Goal: Information Seeking & Learning: Check status

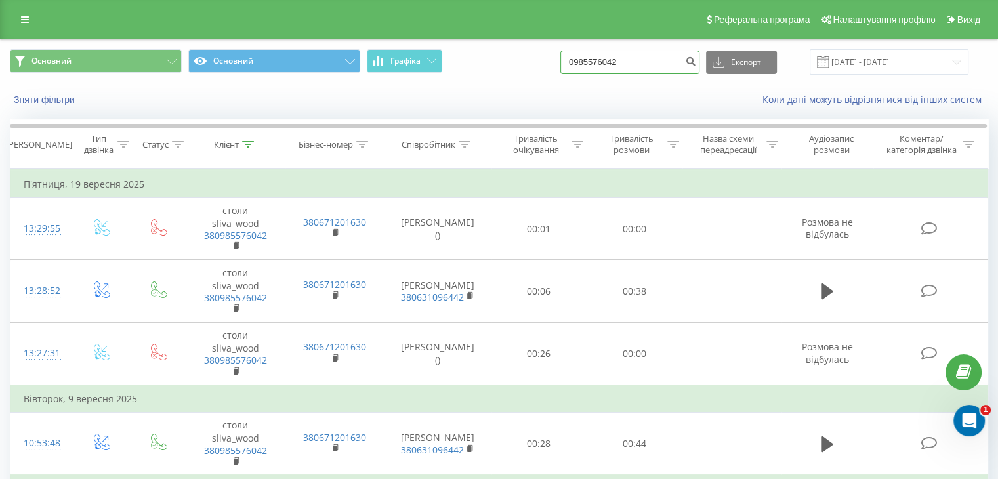
click at [643, 54] on input "0985576042" at bounding box center [629, 63] width 139 height 24
click at [639, 61] on input "0985576042" at bounding box center [629, 63] width 139 height 24
paste input "665243071"
type input "0665243071"
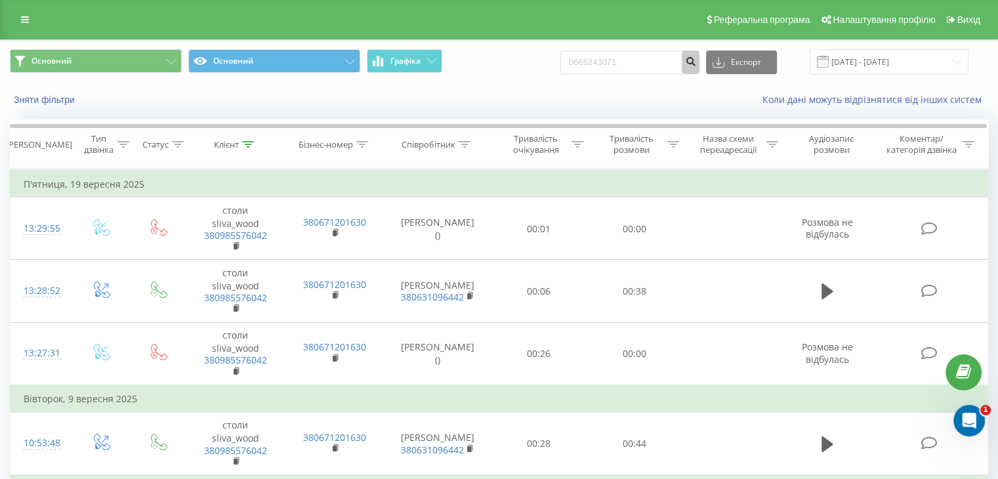
click at [696, 63] on icon "submit" at bounding box center [690, 60] width 11 height 8
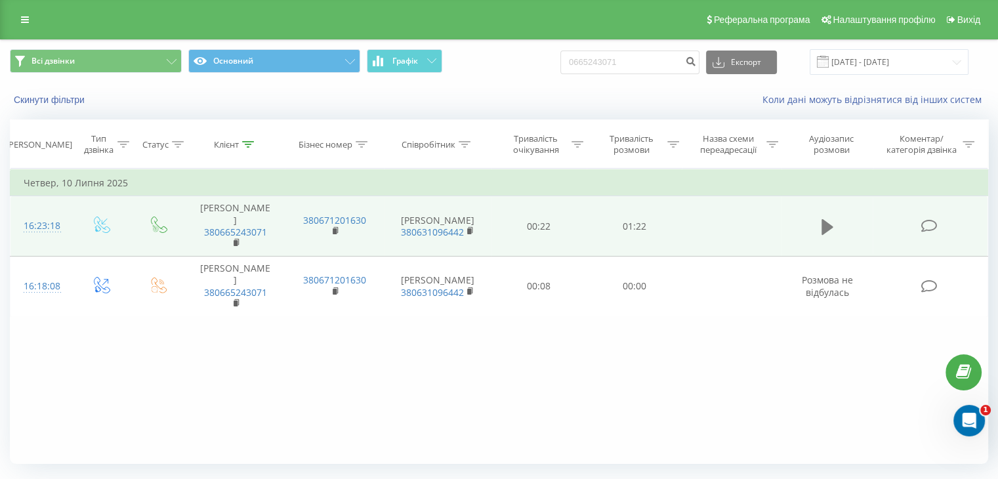
click at [822, 224] on icon at bounding box center [827, 227] width 12 height 16
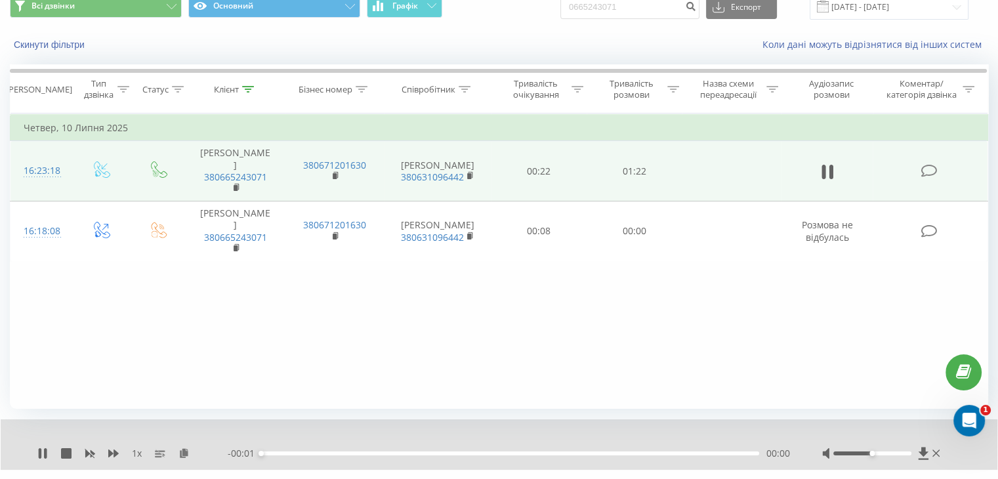
scroll to position [84, 0]
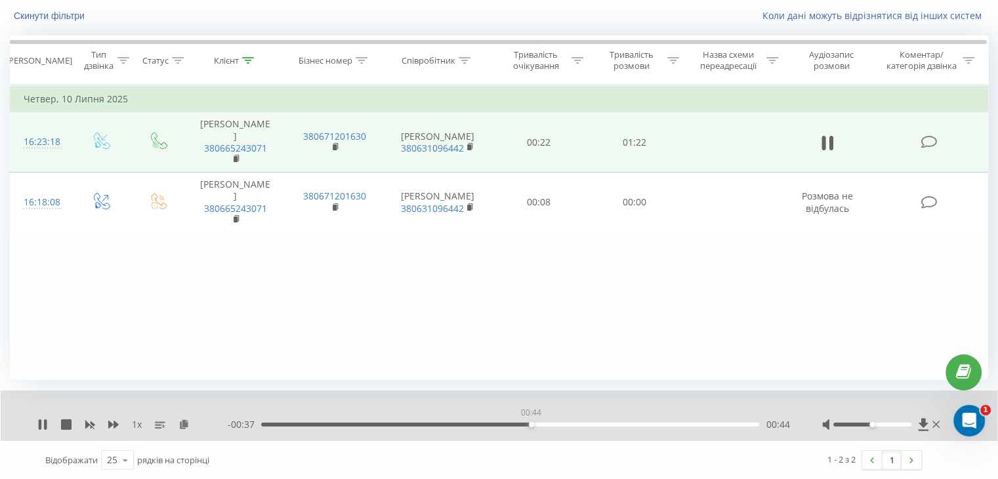
click at [531, 422] on div "00:44" at bounding box center [510, 424] width 498 height 4
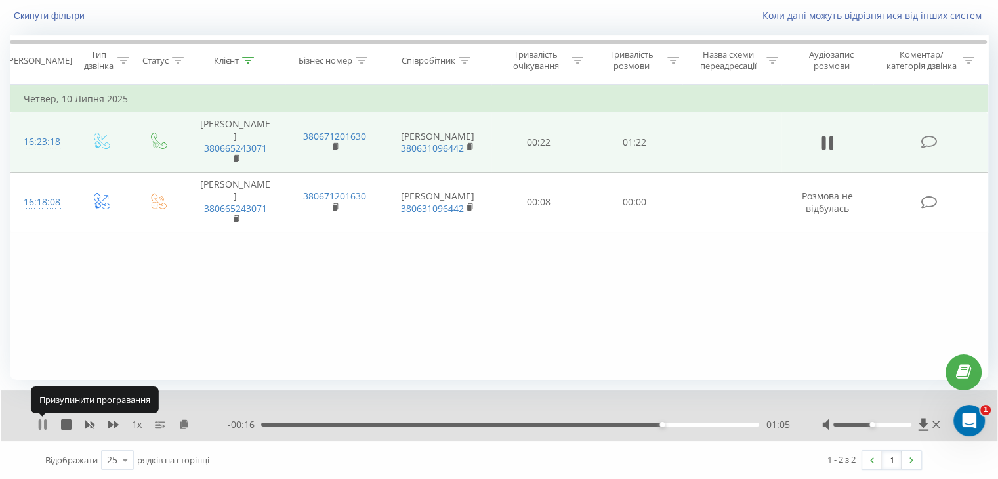
click at [42, 421] on icon at bounding box center [42, 424] width 10 height 10
